Goal: Task Accomplishment & Management: Use online tool/utility

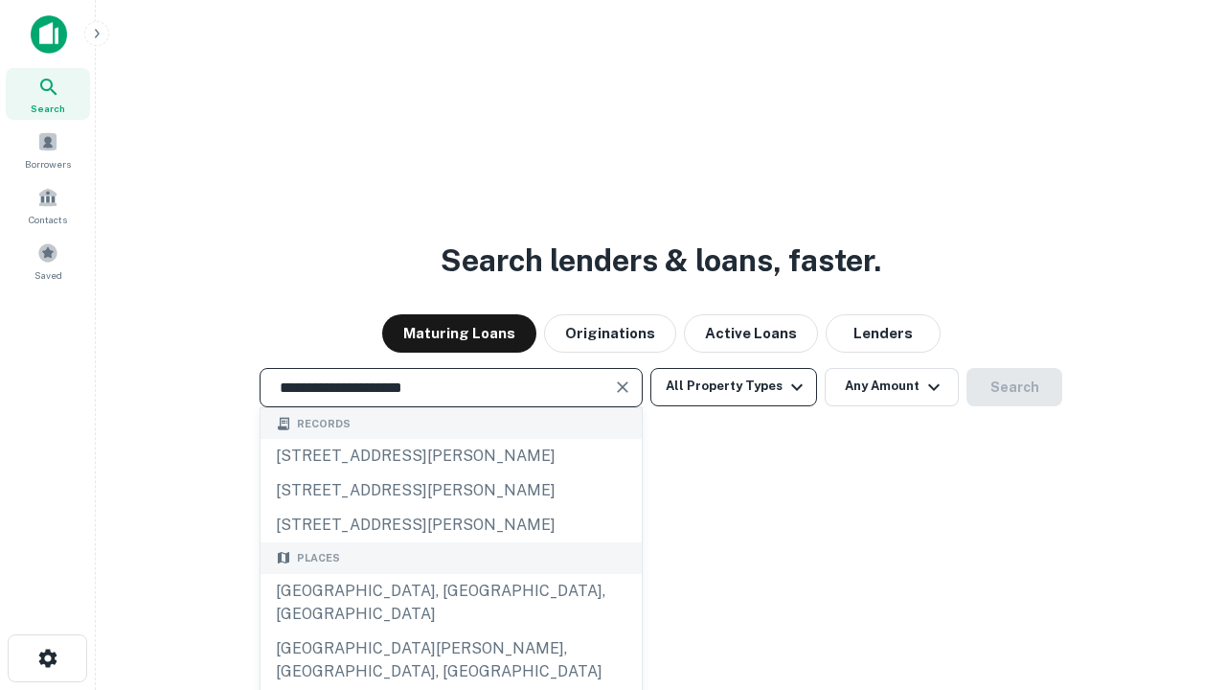
click at [450, 631] on div "[GEOGRAPHIC_DATA], [GEOGRAPHIC_DATA], [GEOGRAPHIC_DATA]" at bounding box center [451, 602] width 381 height 57
click at [734, 386] on button "All Property Types" at bounding box center [734, 387] width 167 height 38
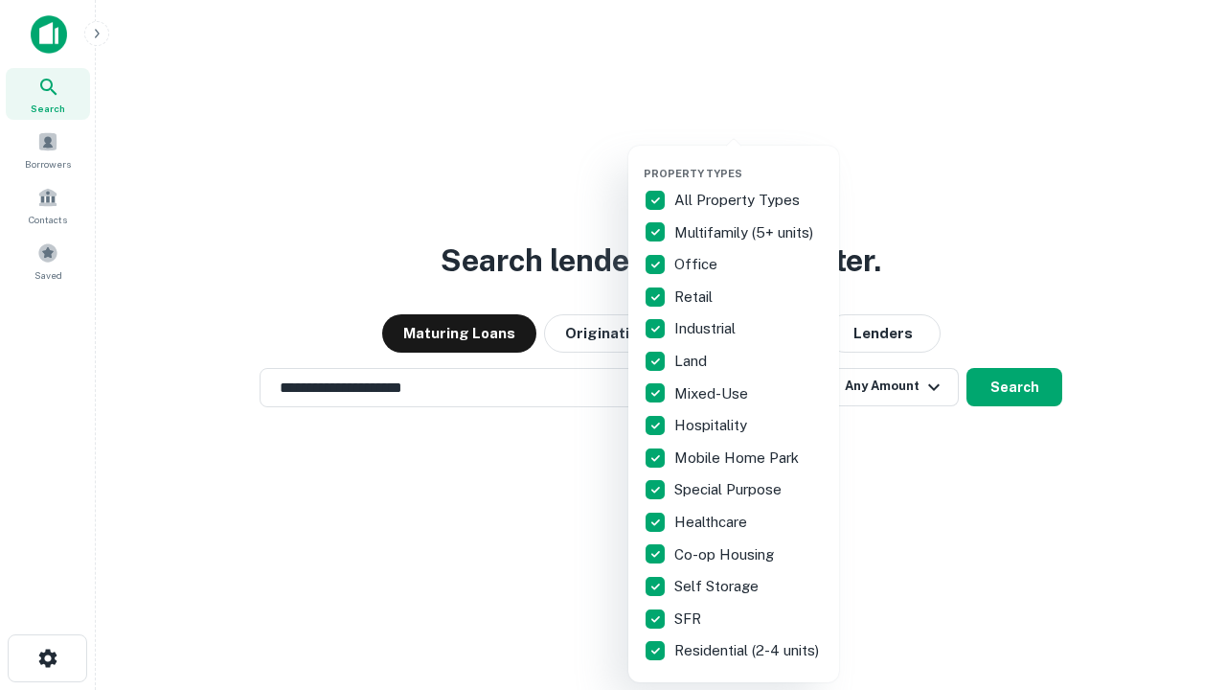
type input "**********"
click at [749, 161] on button "button" at bounding box center [749, 161] width 211 height 1
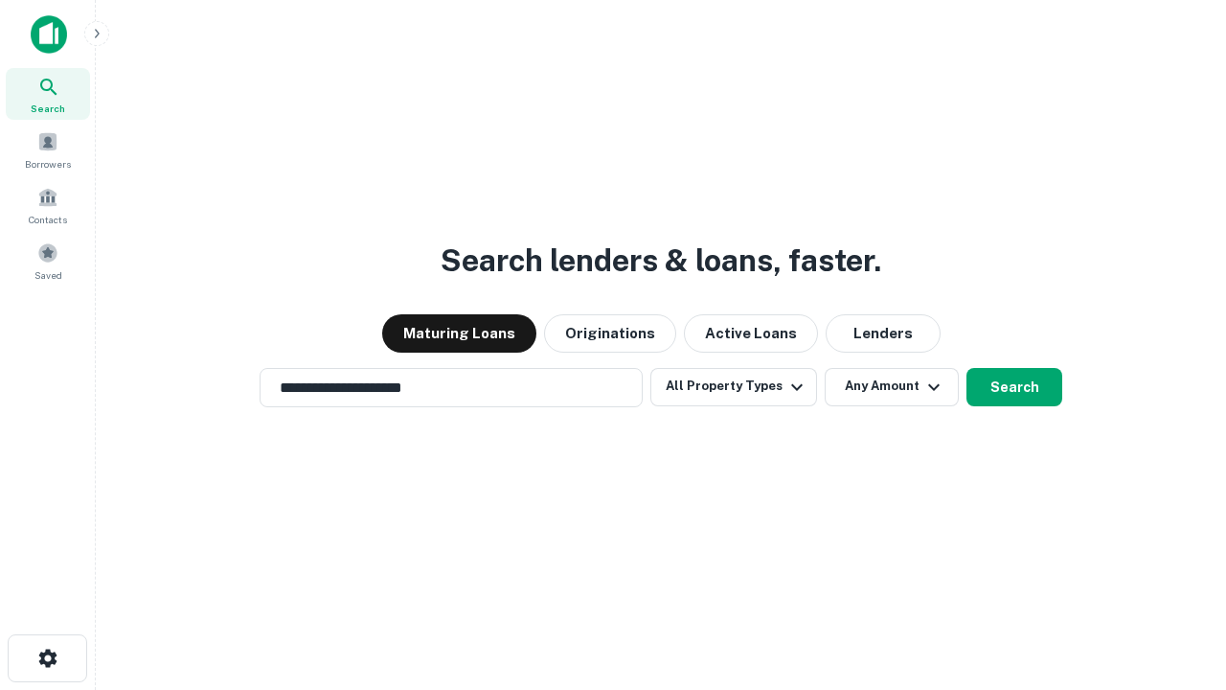
scroll to position [11, 231]
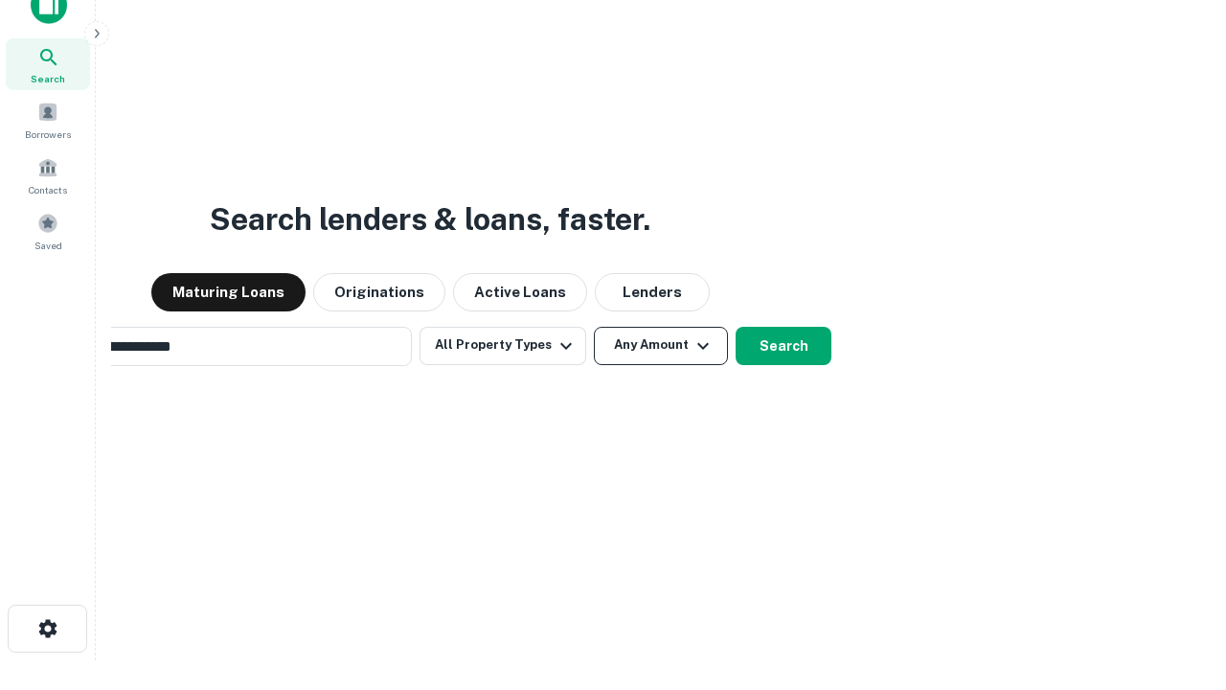
click at [594, 327] on button "Any Amount" at bounding box center [661, 346] width 134 height 38
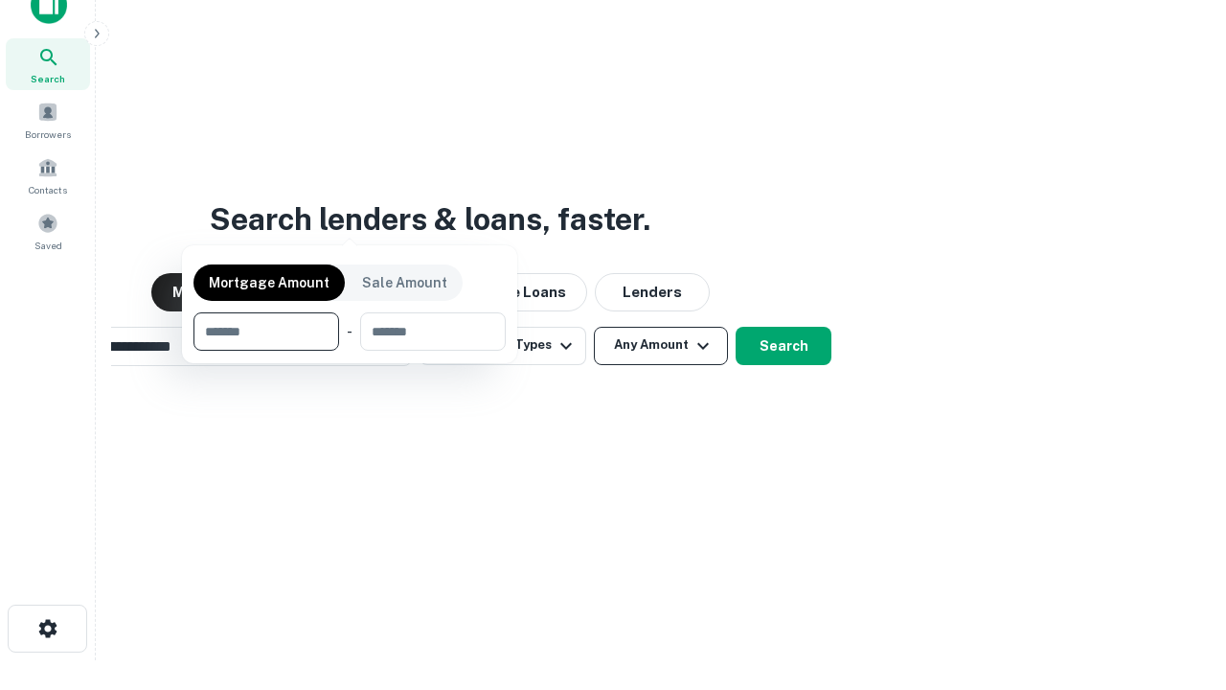
scroll to position [31, 0]
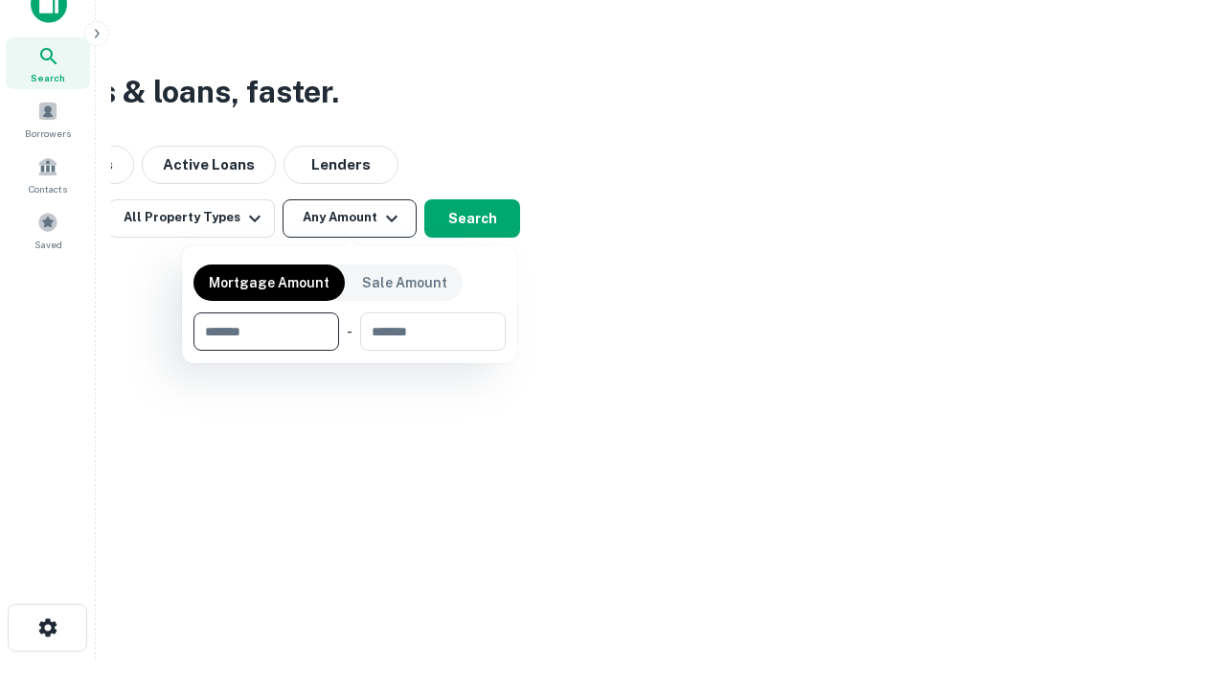
type input "*******"
click at [350, 351] on button "button" at bounding box center [350, 351] width 312 height 1
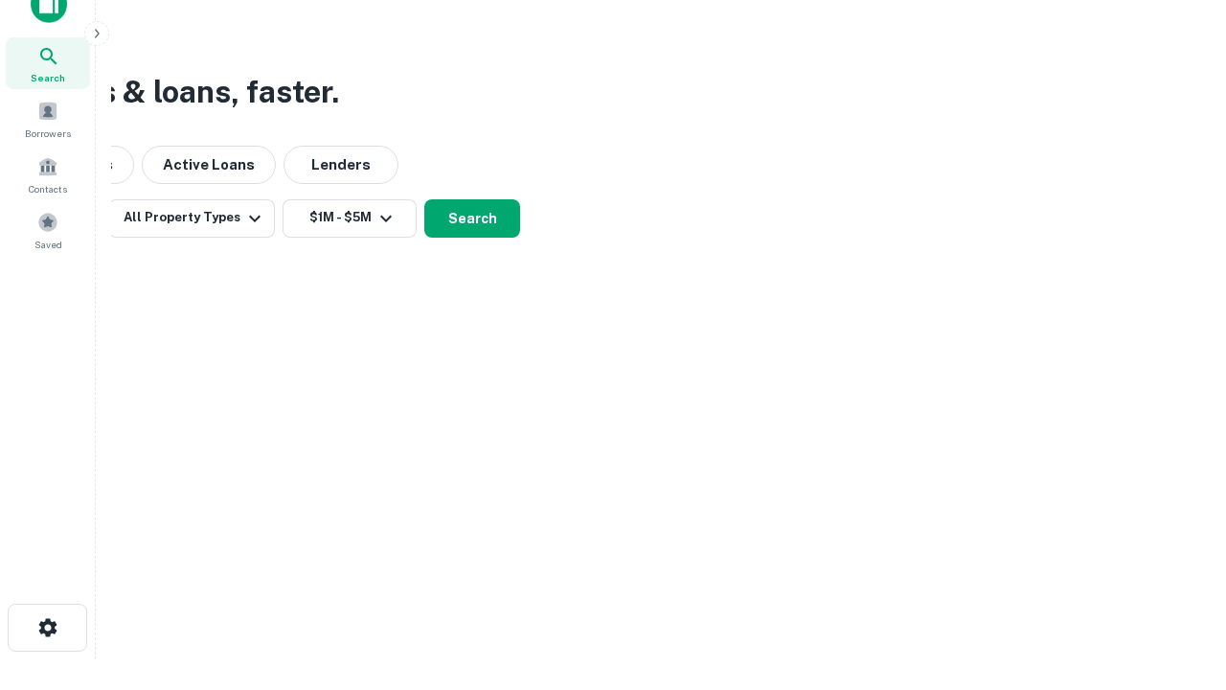
scroll to position [11, 354]
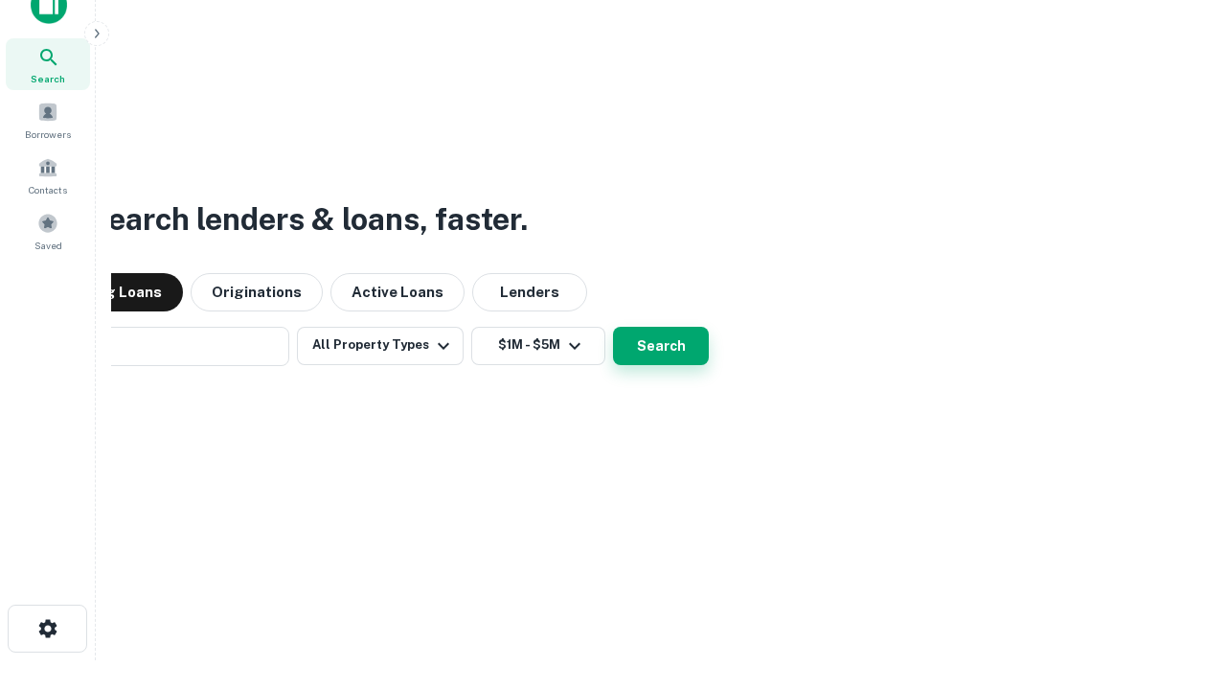
click at [613, 327] on button "Search" at bounding box center [661, 346] width 96 height 38
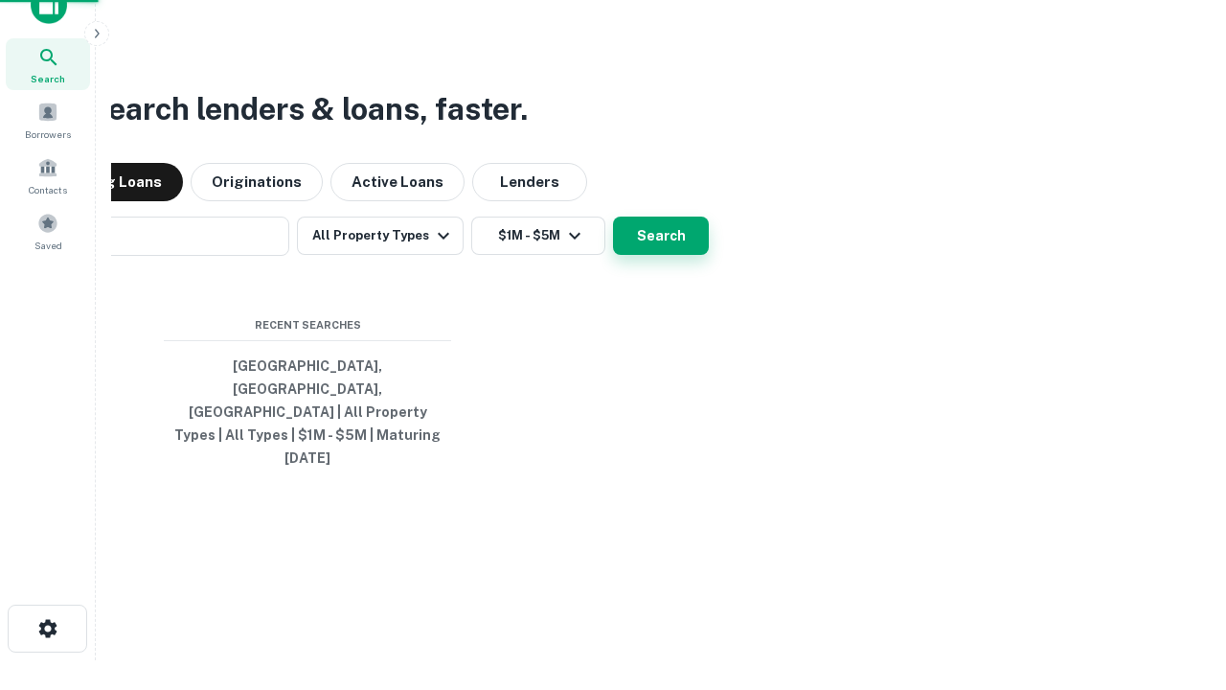
scroll to position [51, 542]
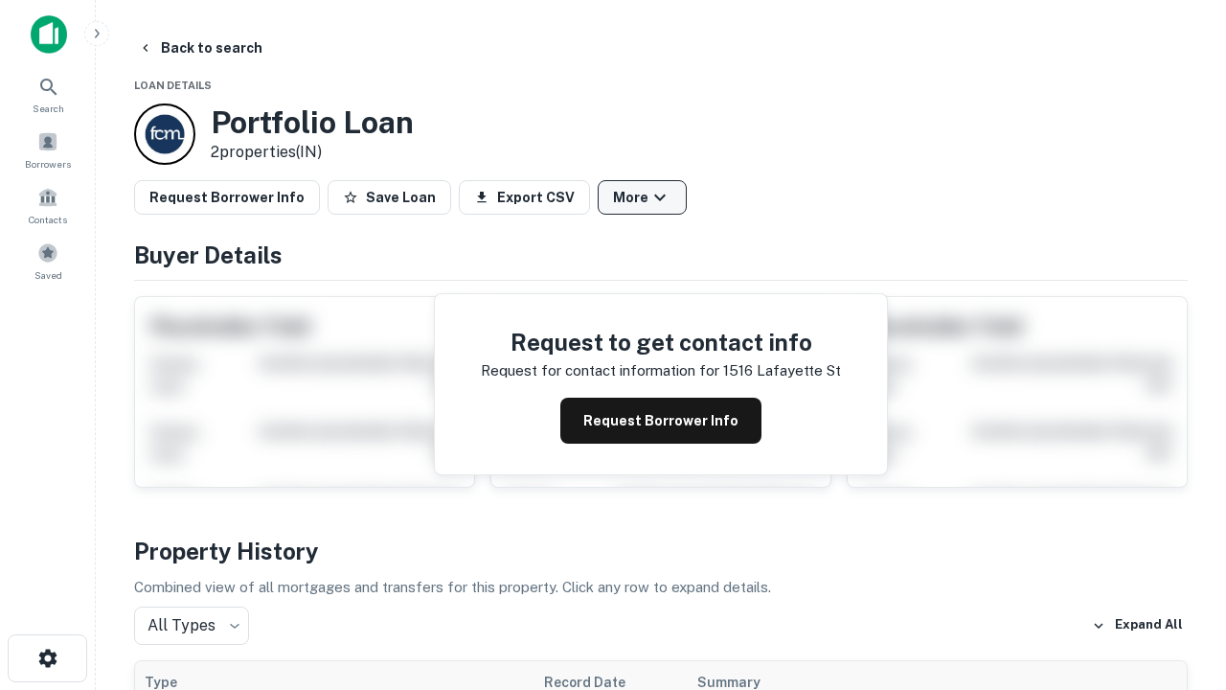
click at [642, 197] on button "More" at bounding box center [642, 197] width 89 height 34
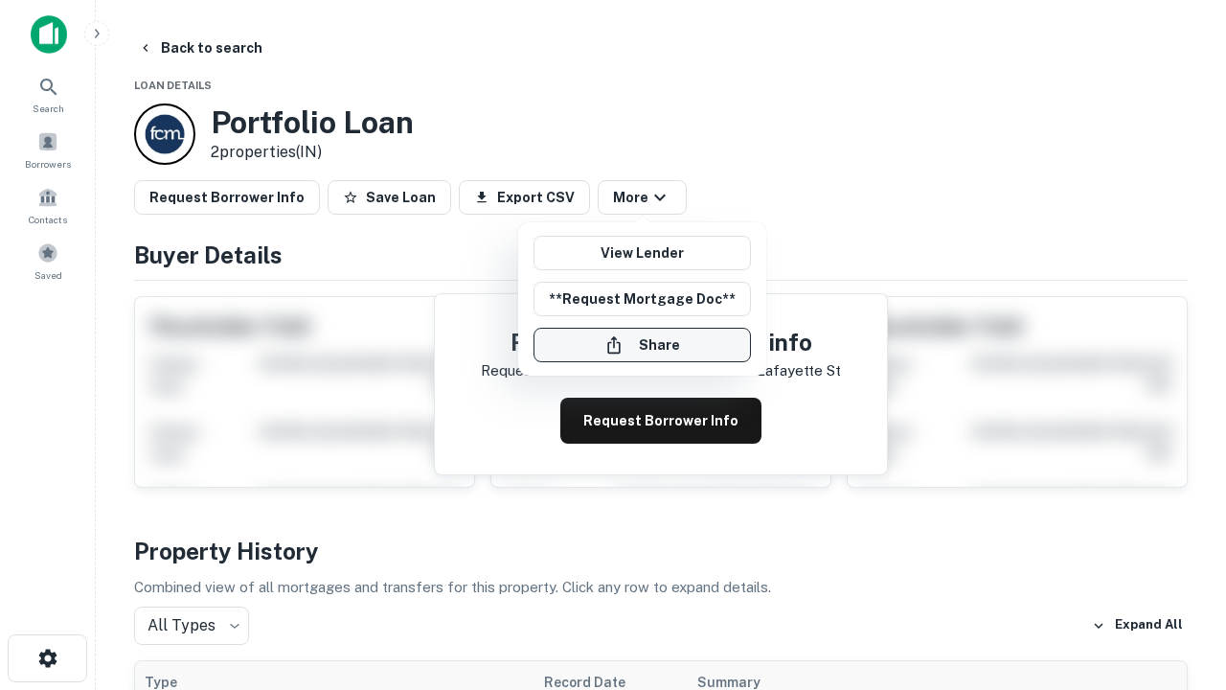
click at [642, 345] on button "Share" at bounding box center [642, 345] width 217 height 34
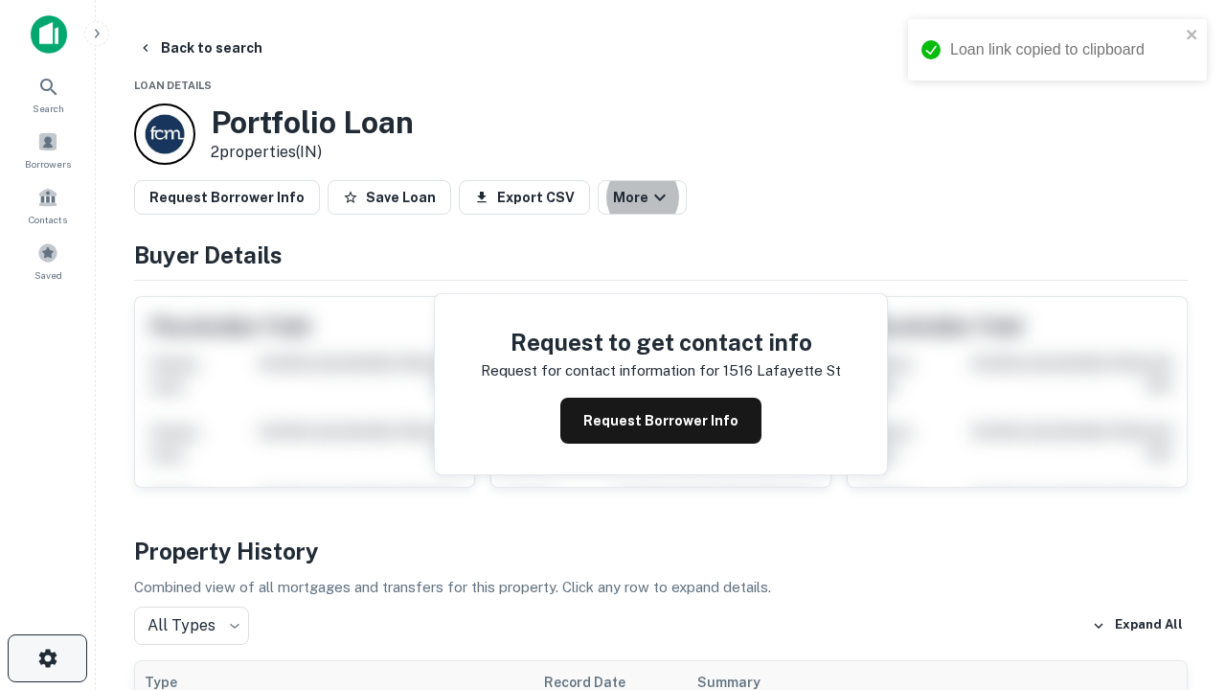
click at [47, 658] on icon "button" at bounding box center [47, 658] width 23 height 23
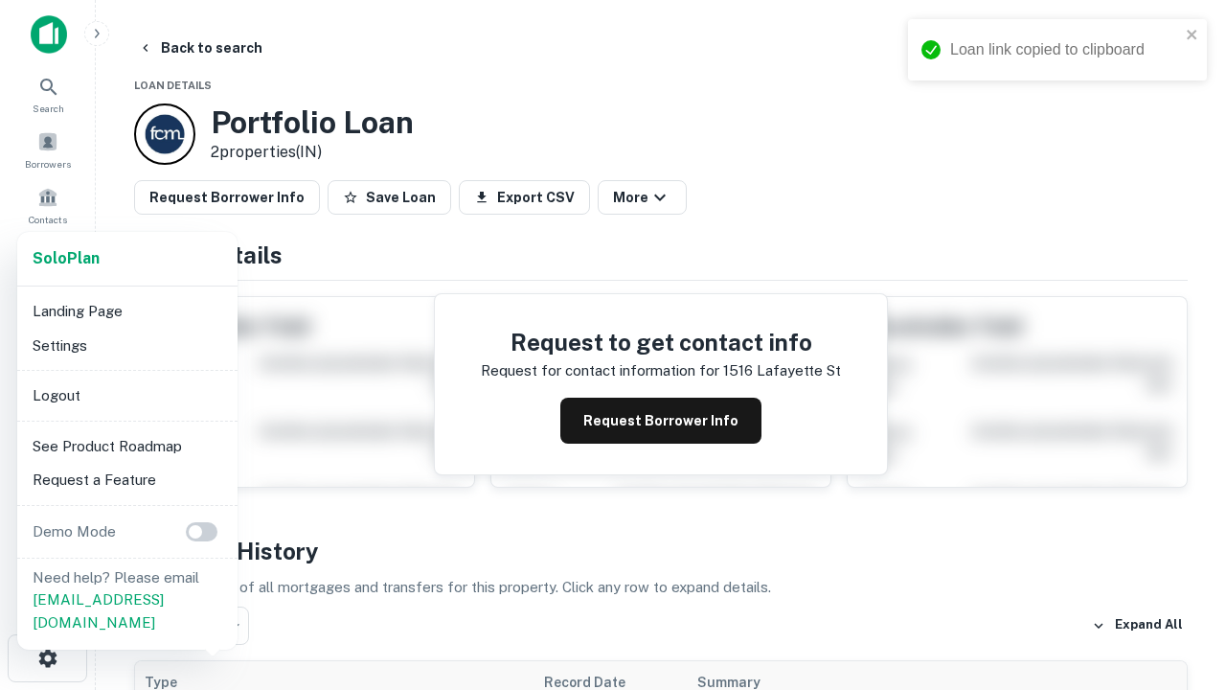
click at [126, 395] on li "Logout" at bounding box center [127, 395] width 205 height 34
